Goal: Task Accomplishment & Management: Use online tool/utility

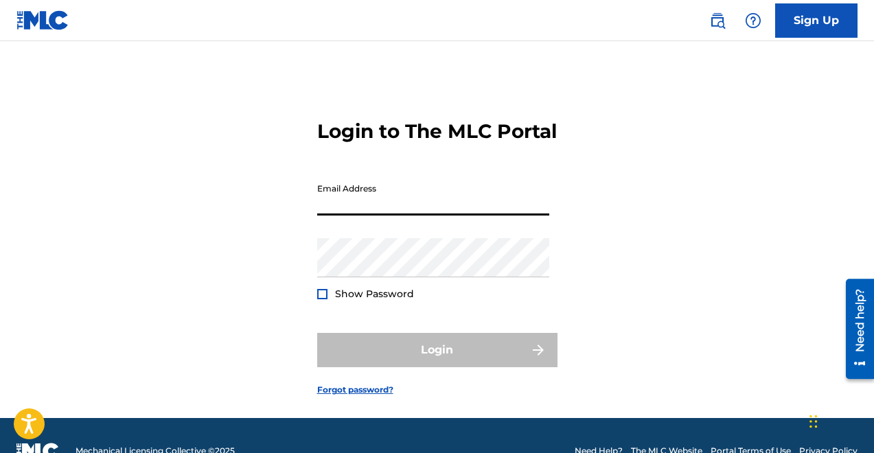
type input "[EMAIL_ADDRESS][DOMAIN_NAME]"
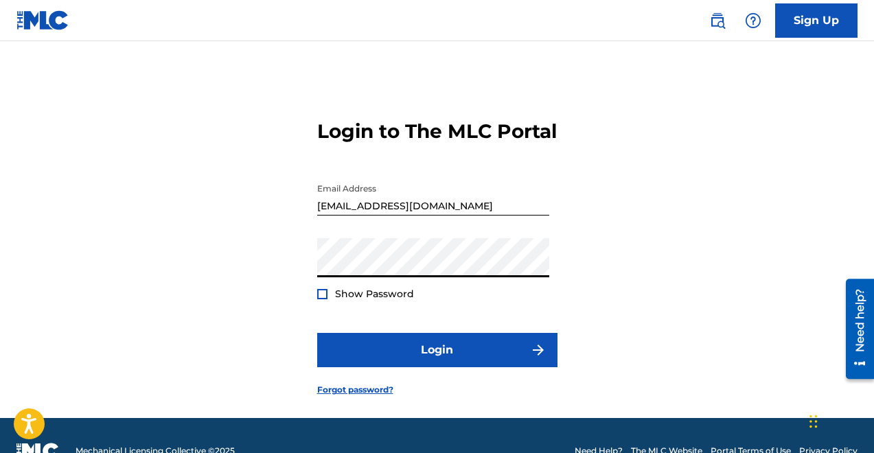
click at [317, 333] on button "Login" at bounding box center [437, 350] width 240 height 34
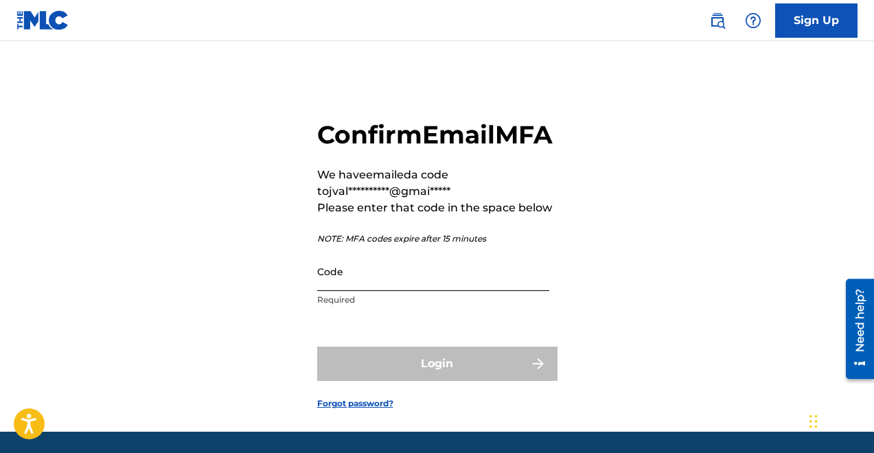
click at [381, 291] on input "Code" at bounding box center [433, 271] width 232 height 39
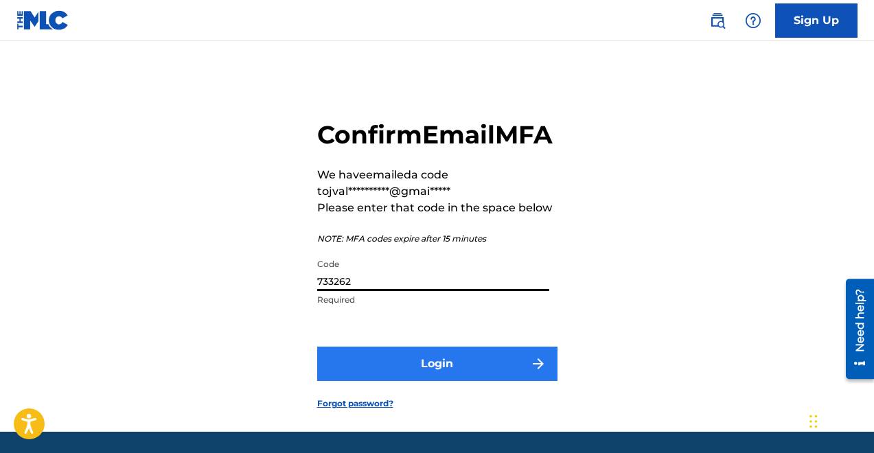
type input "733262"
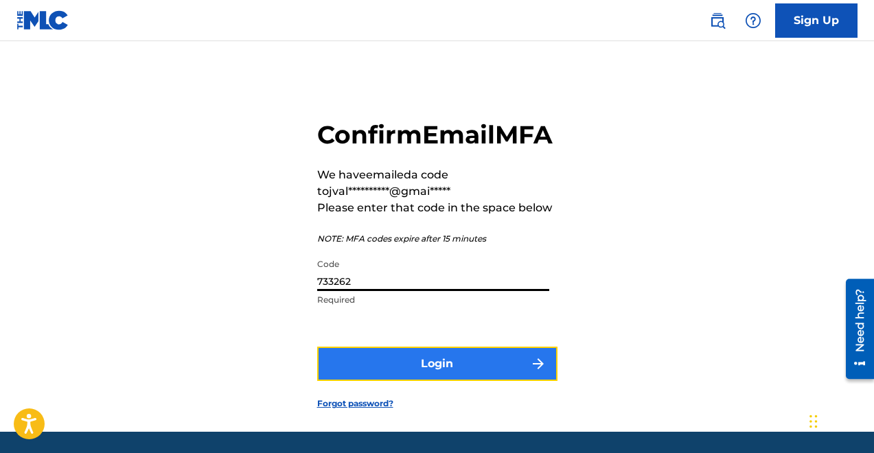
click at [516, 381] on button "Login" at bounding box center [437, 364] width 240 height 34
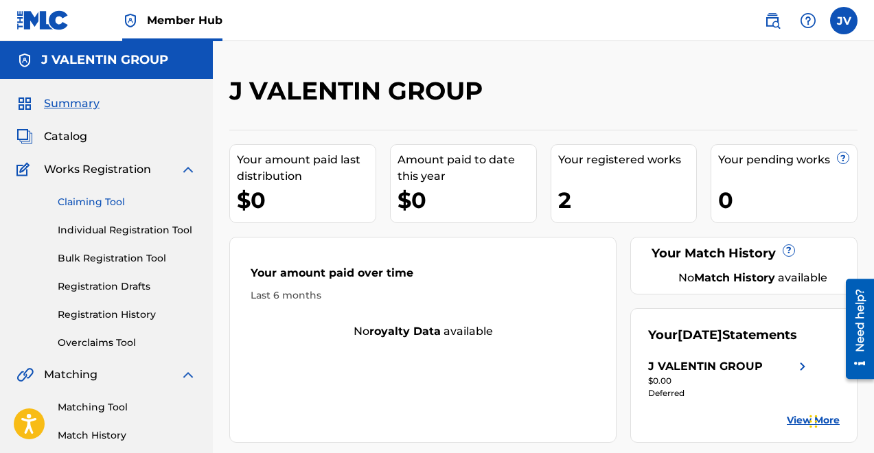
click at [84, 202] on link "Claiming Tool" at bounding box center [127, 202] width 139 height 14
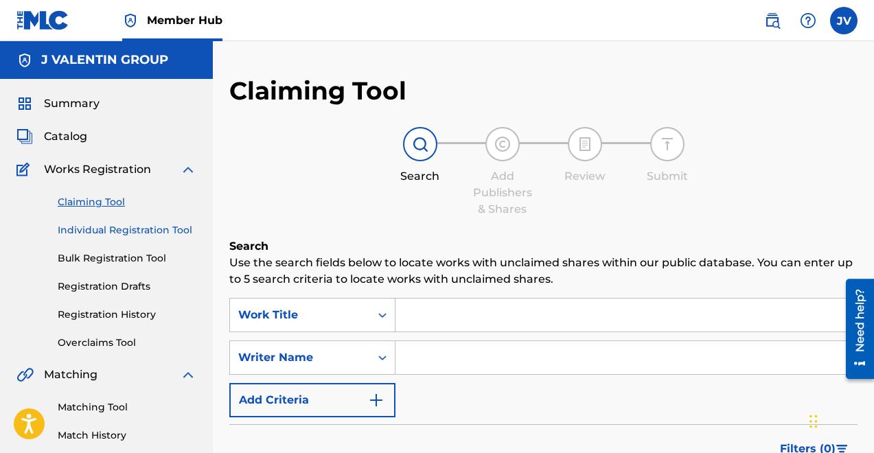
click at [103, 233] on link "Individual Registration Tool" at bounding box center [127, 230] width 139 height 14
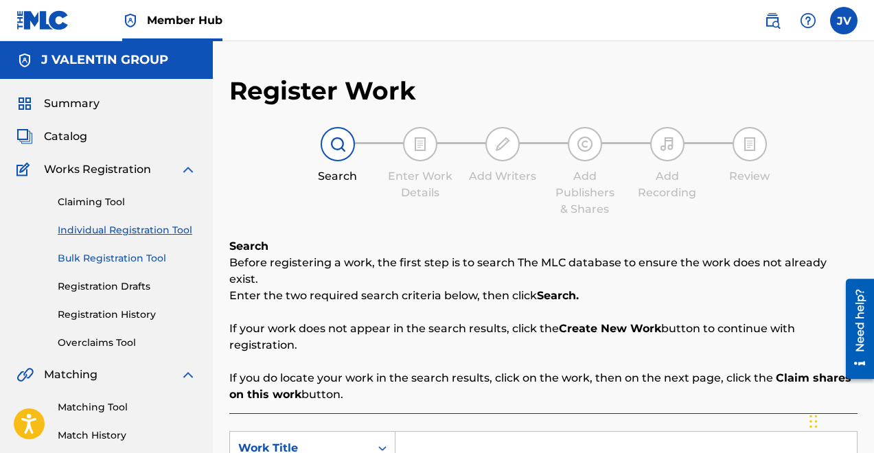
click at [107, 261] on link "Bulk Registration Tool" at bounding box center [127, 258] width 139 height 14
